Goal: Information Seeking & Learning: Understand process/instructions

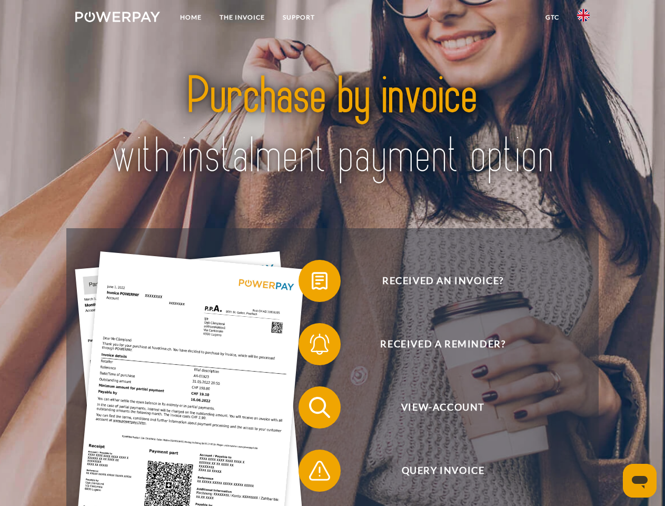
click at [117, 18] on img at bounding box center [117, 17] width 85 height 11
click at [584, 18] on img at bounding box center [583, 15] width 13 height 13
click at [552, 17] on link "GTC" at bounding box center [553, 17] width 32 height 19
click at [312, 283] on span at bounding box center [304, 280] width 53 height 53
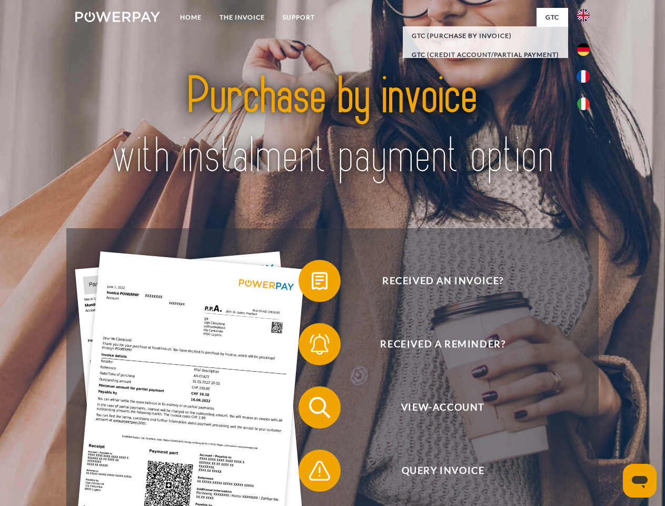
click at [312, 346] on span at bounding box center [304, 344] width 53 height 53
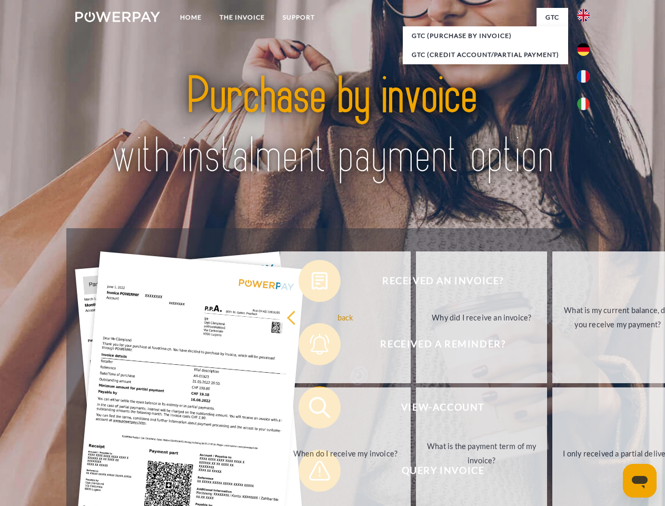
click at [416, 409] on link "What is the payment term of my invoice?" at bounding box center [481, 453] width 131 height 132
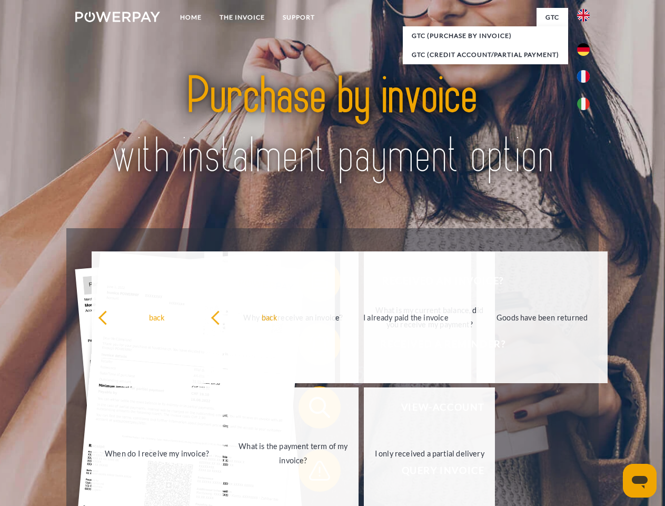
click at [312, 472] on span at bounding box center [304, 470] width 53 height 53
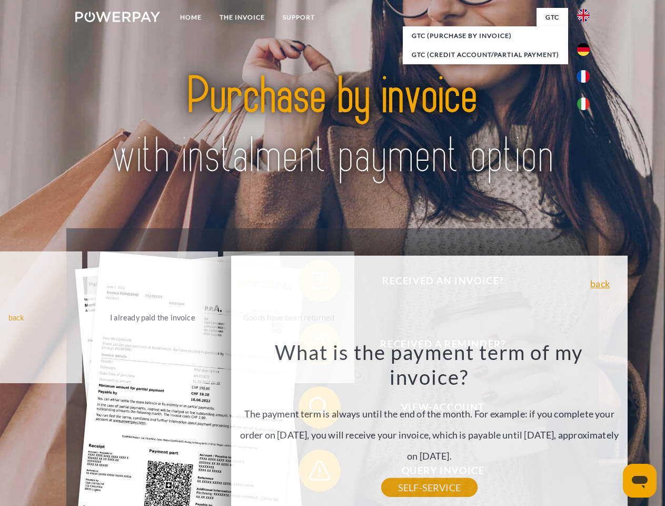
click at [640, 480] on icon "Open messaging window" at bounding box center [640, 482] width 16 height 13
